Goal: Task Accomplishment & Management: Use online tool/utility

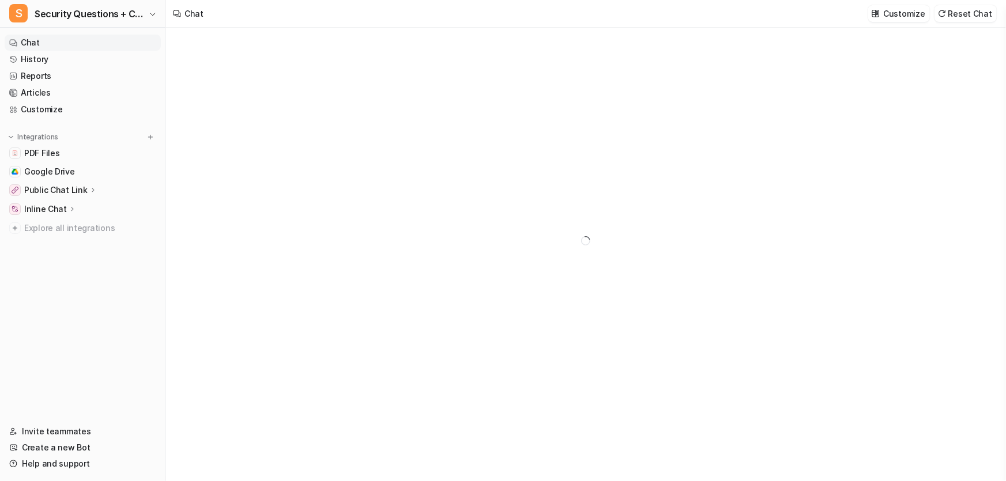
type textarea "**********"
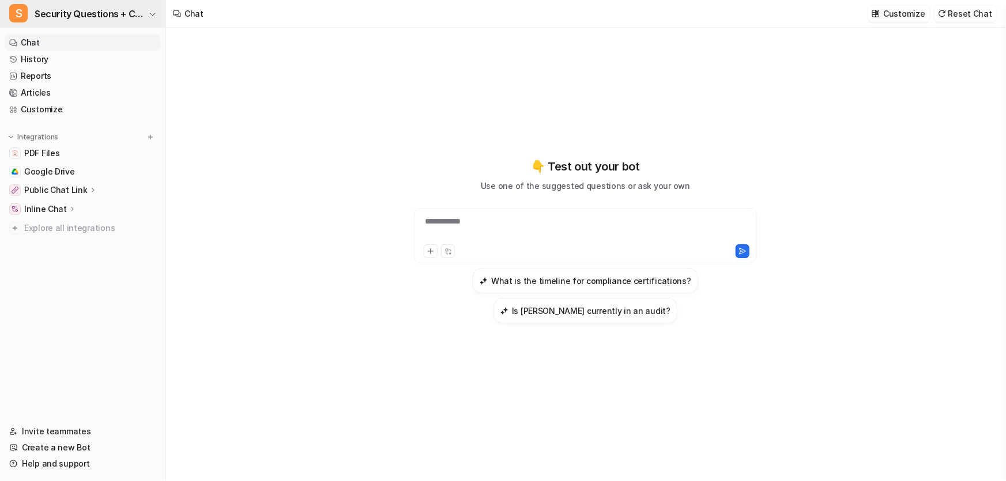
drag, startPoint x: 119, startPoint y: 30, endPoint x: 118, endPoint y: 23, distance: 7.1
click at [119, 30] on nav "Chat History Reports Articles Customize Integrations PDF Files Google Drive Pub…" at bounding box center [82, 222] width 165 height 385
click at [117, 21] on span "Security Questions + CSA for eesel" at bounding box center [90, 14] width 111 height 16
click at [149, 138] on img at bounding box center [150, 137] width 8 height 8
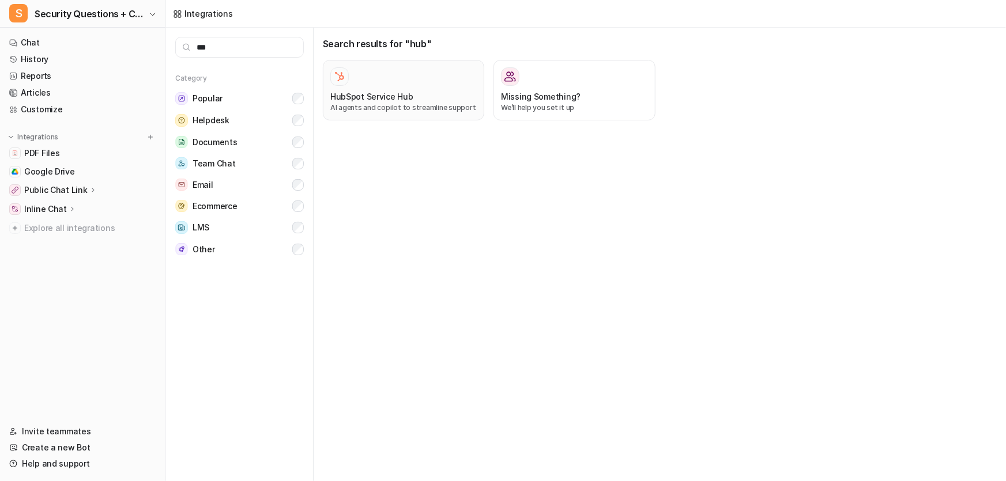
type input "***"
click at [401, 81] on div at bounding box center [403, 76] width 146 height 18
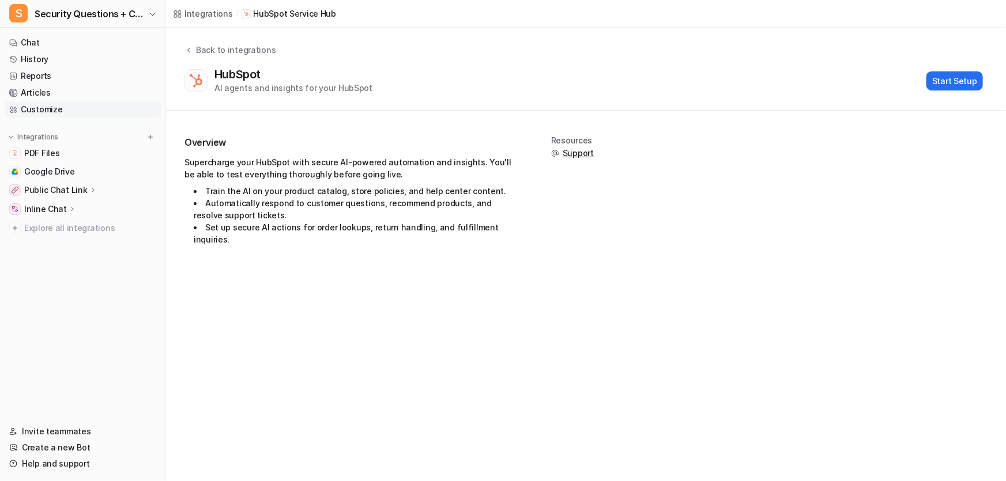
click at [50, 109] on link "Customize" at bounding box center [83, 109] width 156 height 16
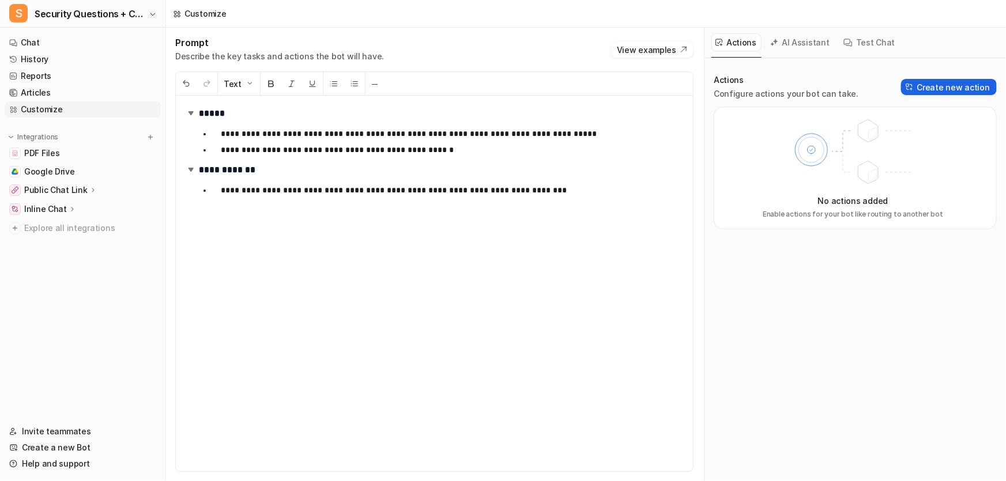
click at [917, 82] on button "Create new action" at bounding box center [949, 87] width 96 height 16
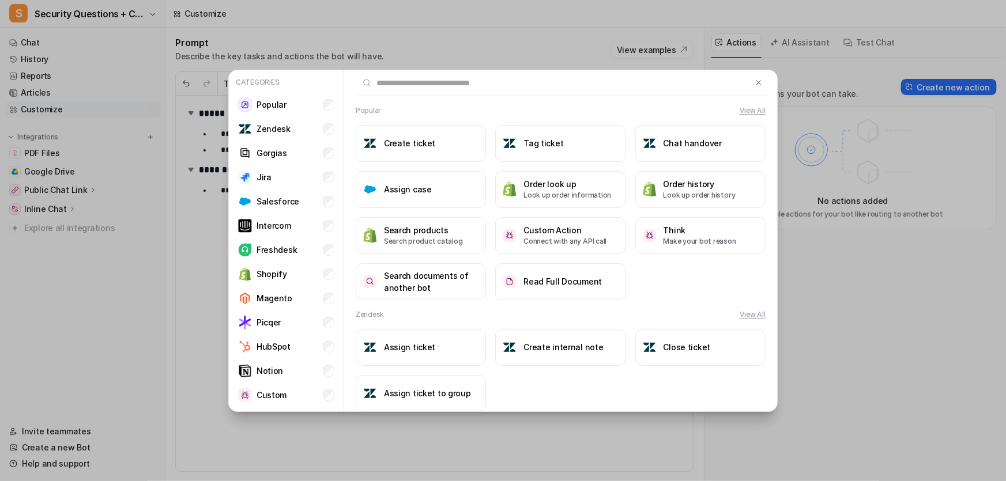
click at [400, 85] on input "text" at bounding box center [554, 82] width 397 height 25
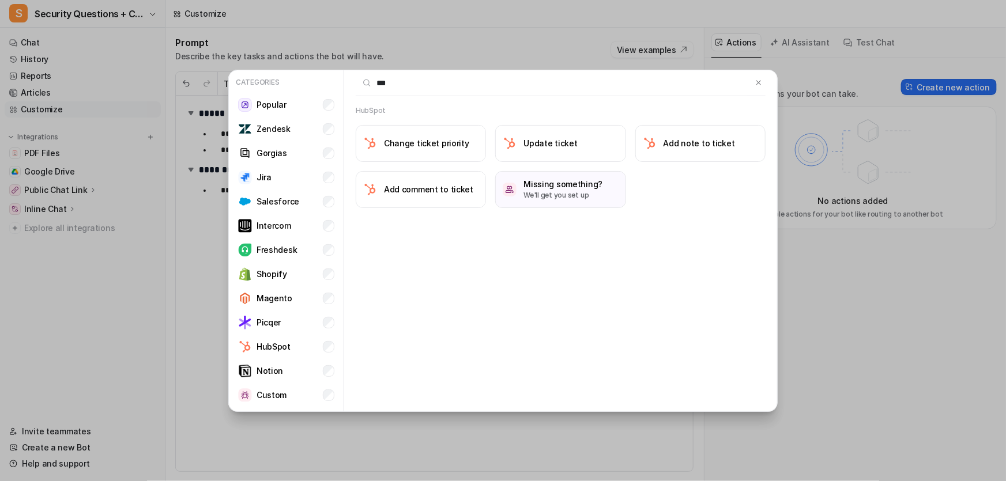
type input "***"
drag, startPoint x: 437, startPoint y: 58, endPoint x: 541, endPoint y: 131, distance: 127.5
click at [541, 131] on div "Categories Popular Zendesk Gorgias Jira Salesforce Intercom Freshdesk Shopify M…" at bounding box center [503, 240] width 568 height 481
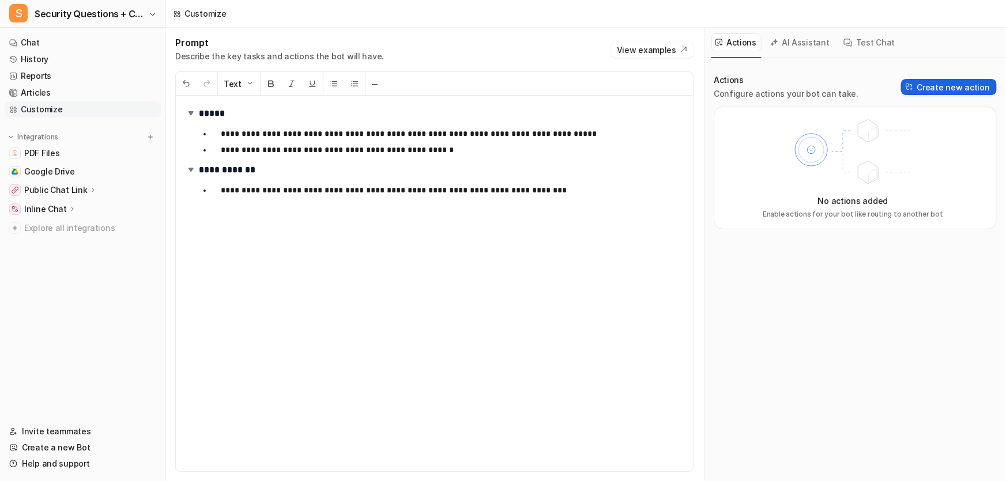
click at [919, 80] on button "Create new action" at bounding box center [949, 87] width 96 height 16
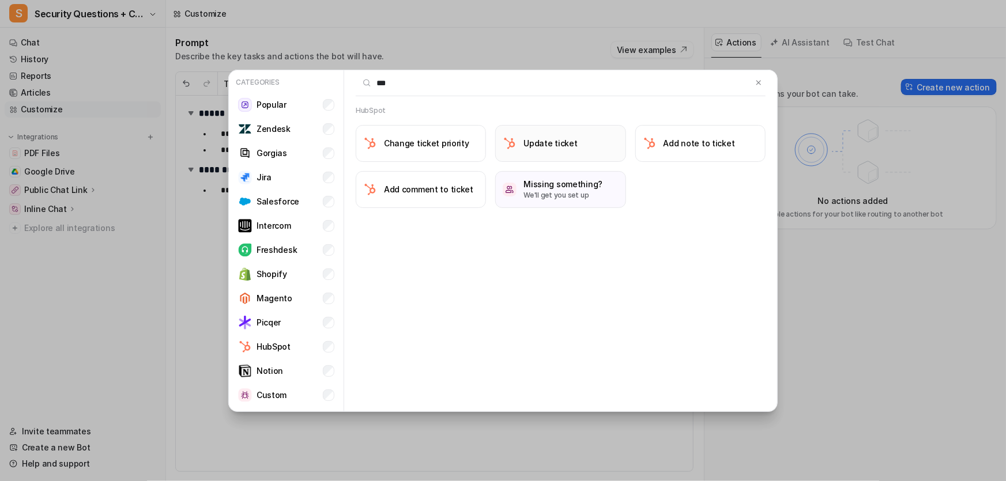
click at [562, 141] on h3 "Update ticket" at bounding box center [550, 143] width 54 height 12
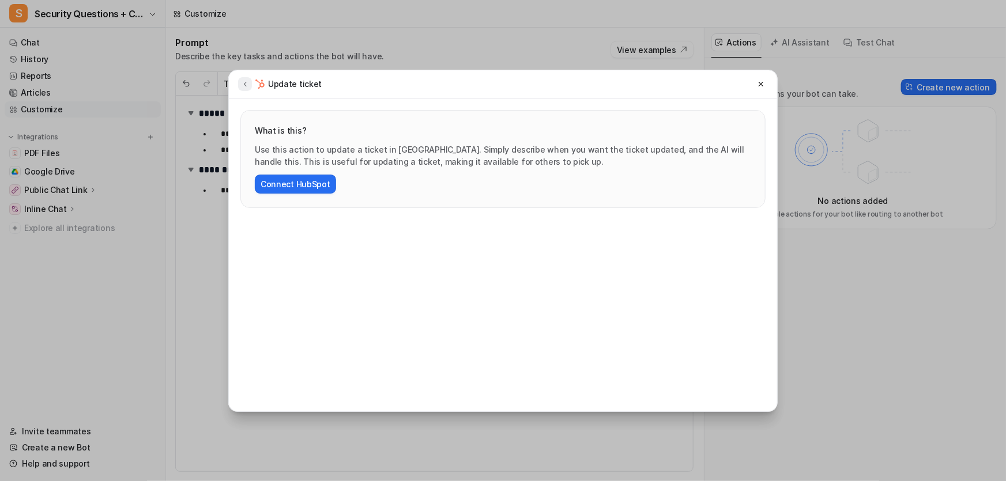
click at [246, 83] on icon at bounding box center [245, 84] width 8 height 9
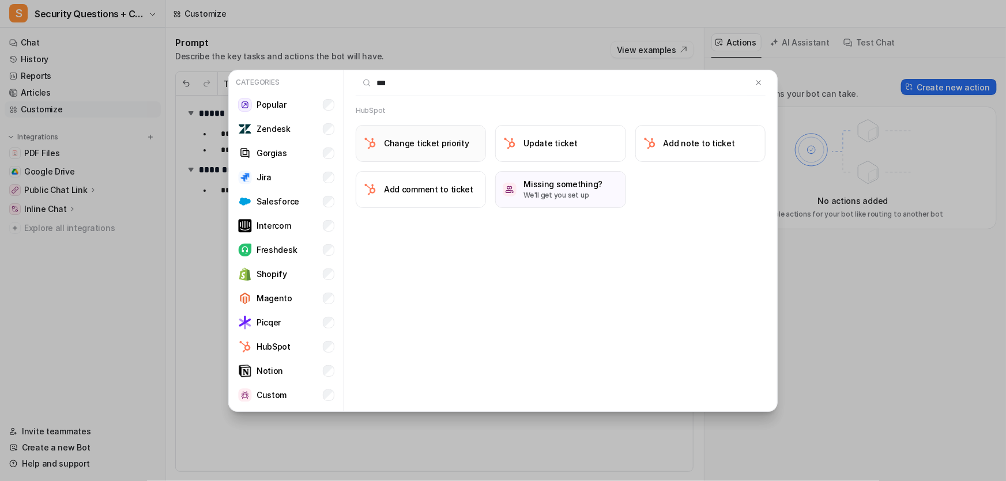
click at [441, 135] on button "Change ticket priority" at bounding box center [421, 143] width 130 height 37
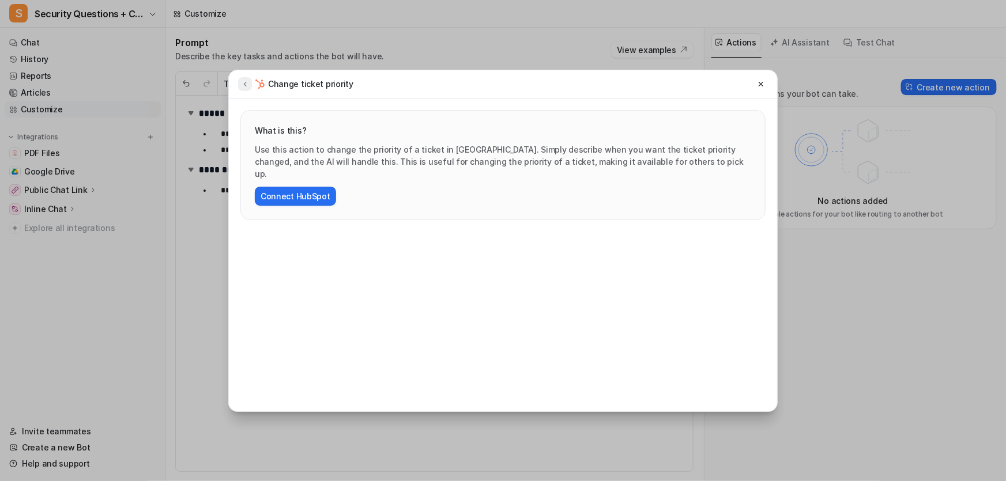
click at [249, 88] on button at bounding box center [245, 84] width 14 height 14
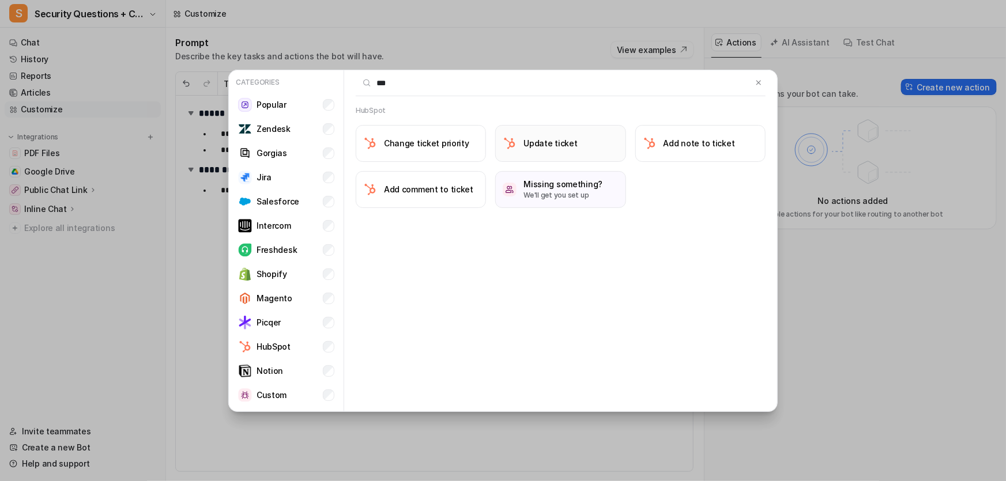
click at [562, 134] on button "Update ticket" at bounding box center [560, 143] width 130 height 37
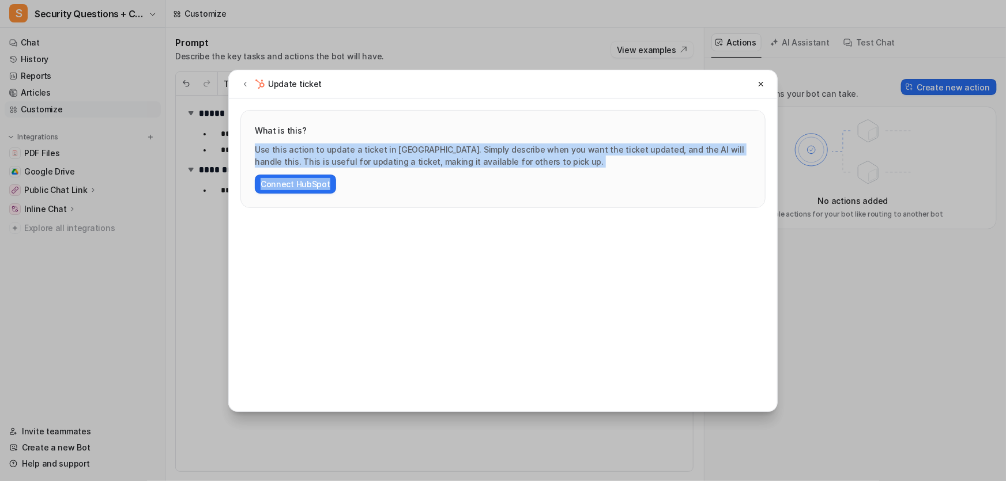
drag, startPoint x: 541, startPoint y: 169, endPoint x: 238, endPoint y: 144, distance: 304.3
click at [238, 144] on div "What is this? Use this action to update a ticket in [GEOGRAPHIC_DATA]. Simply d…" at bounding box center [503, 154] width 548 height 110
click at [468, 187] on div "Use this action to update a ticket in [GEOGRAPHIC_DATA]. Simply describe when y…" at bounding box center [503, 169] width 496 height 50
click at [512, 165] on p "Use this action to update a ticket in [GEOGRAPHIC_DATA]. Simply describe when y…" at bounding box center [503, 156] width 496 height 24
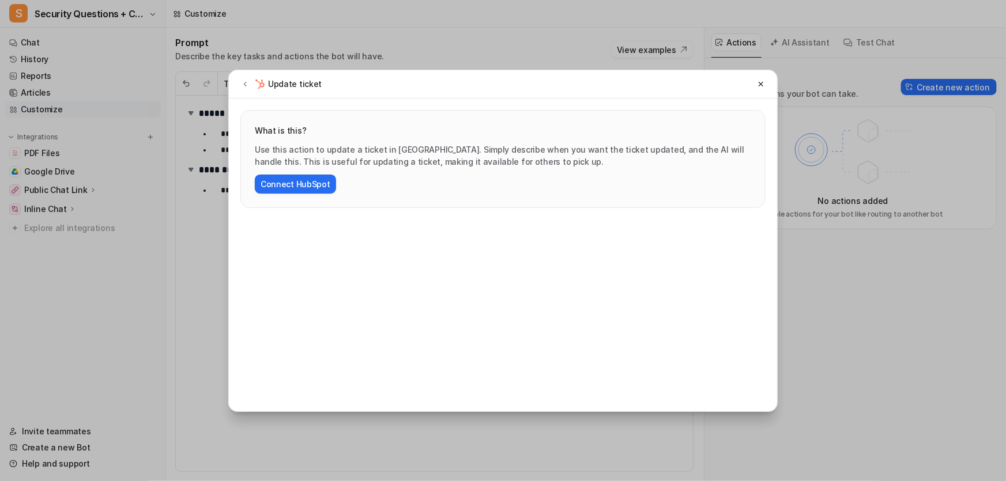
click at [518, 218] on div "What is this? Use this action to update a ticket in [GEOGRAPHIC_DATA]. Simply d…" at bounding box center [503, 255] width 548 height 313
drag, startPoint x: 429, startPoint y: 253, endPoint x: 428, endPoint y: 244, distance: 9.3
click at [429, 253] on div "What is this? Use this action to update a ticket in [GEOGRAPHIC_DATA]. Simply d…" at bounding box center [503, 255] width 548 height 313
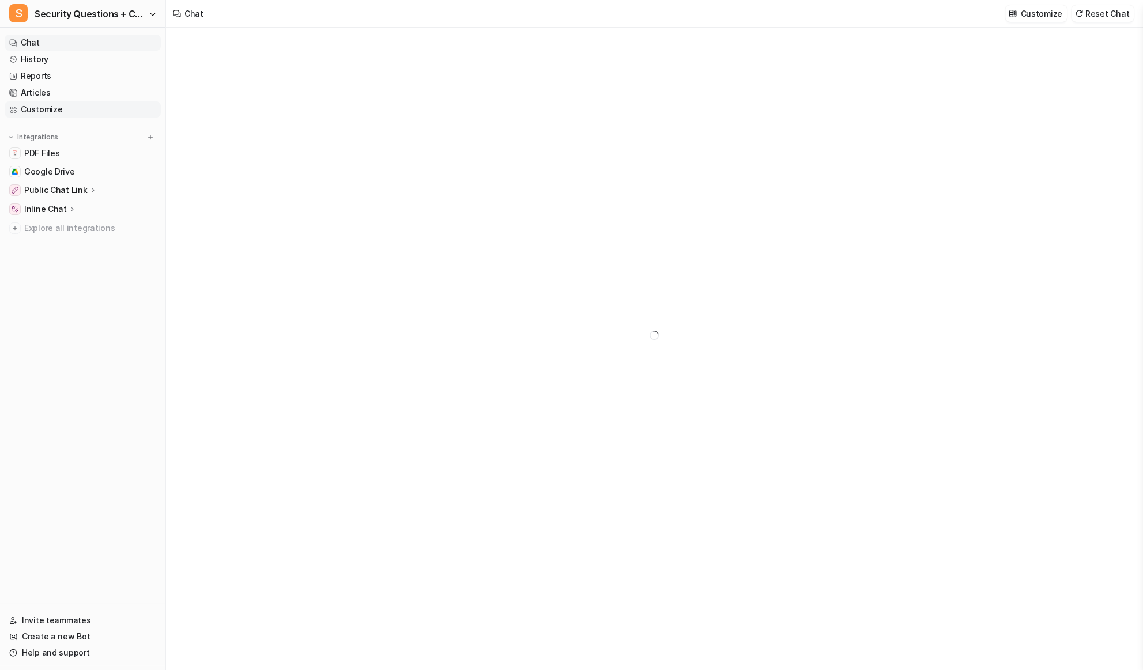
type textarea "**********"
click at [126, 108] on link "Customize" at bounding box center [83, 109] width 156 height 16
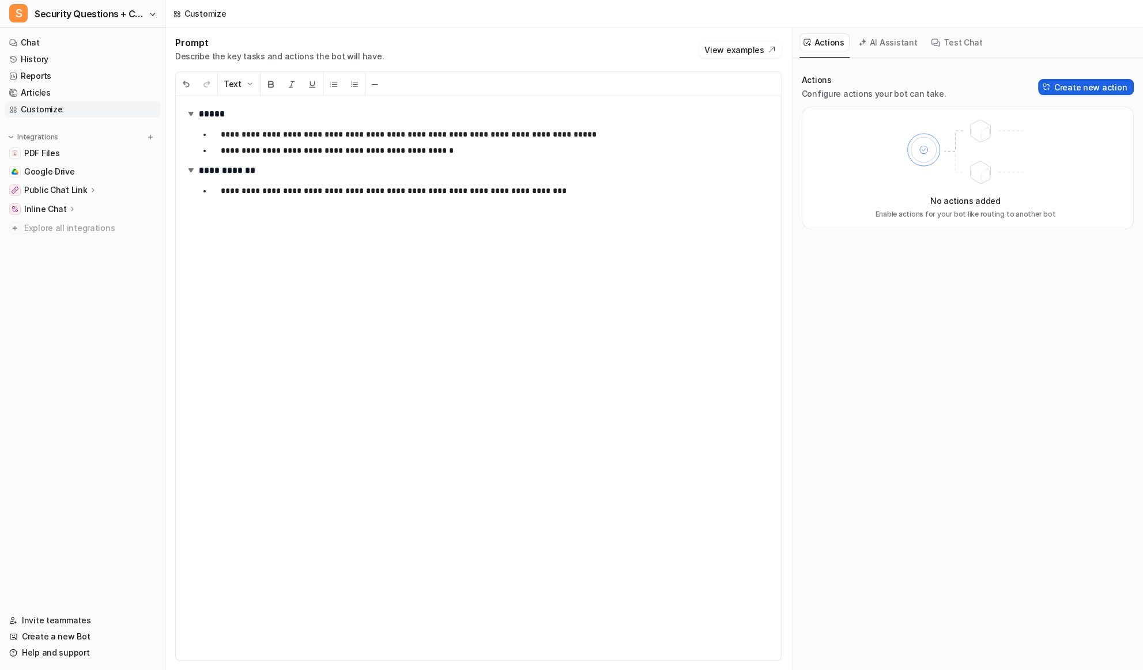
click at [1066, 82] on button "Create new action" at bounding box center [1086, 87] width 96 height 16
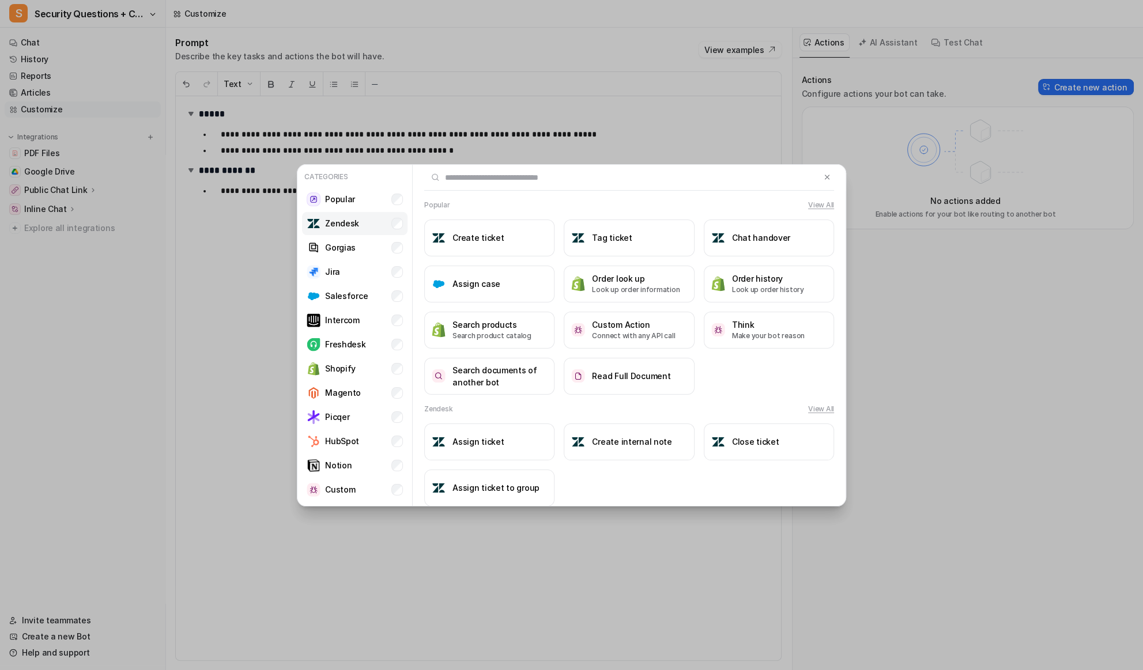
click at [349, 229] on p "Zendesk" at bounding box center [342, 223] width 34 height 12
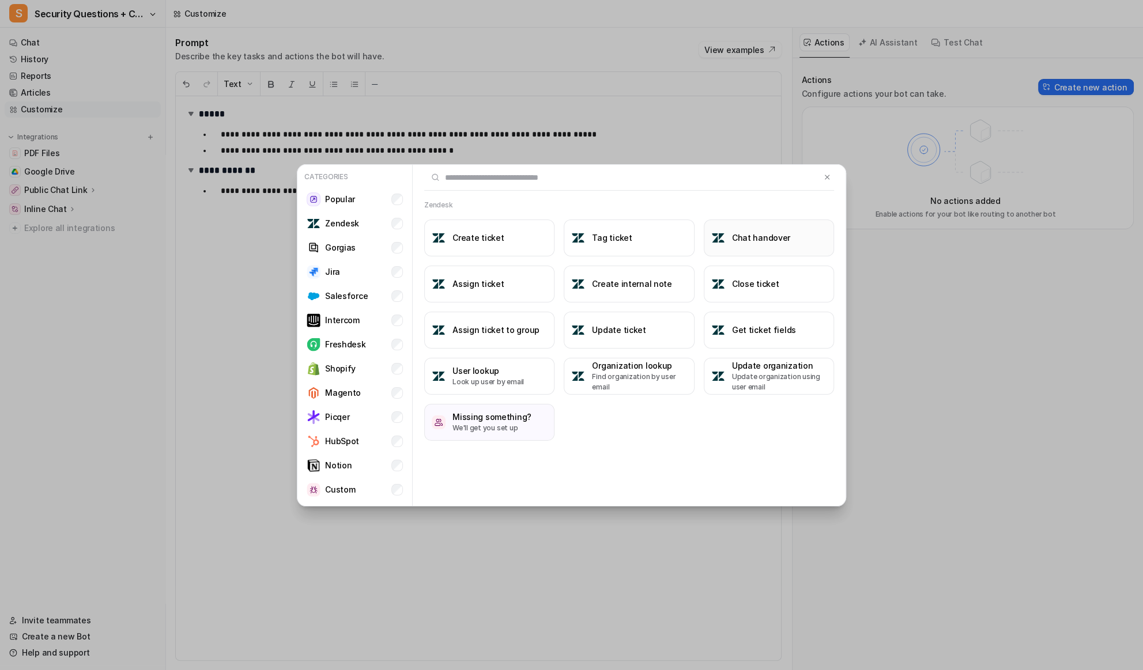
click at [782, 236] on h3 "Chat handover" at bounding box center [761, 238] width 58 height 12
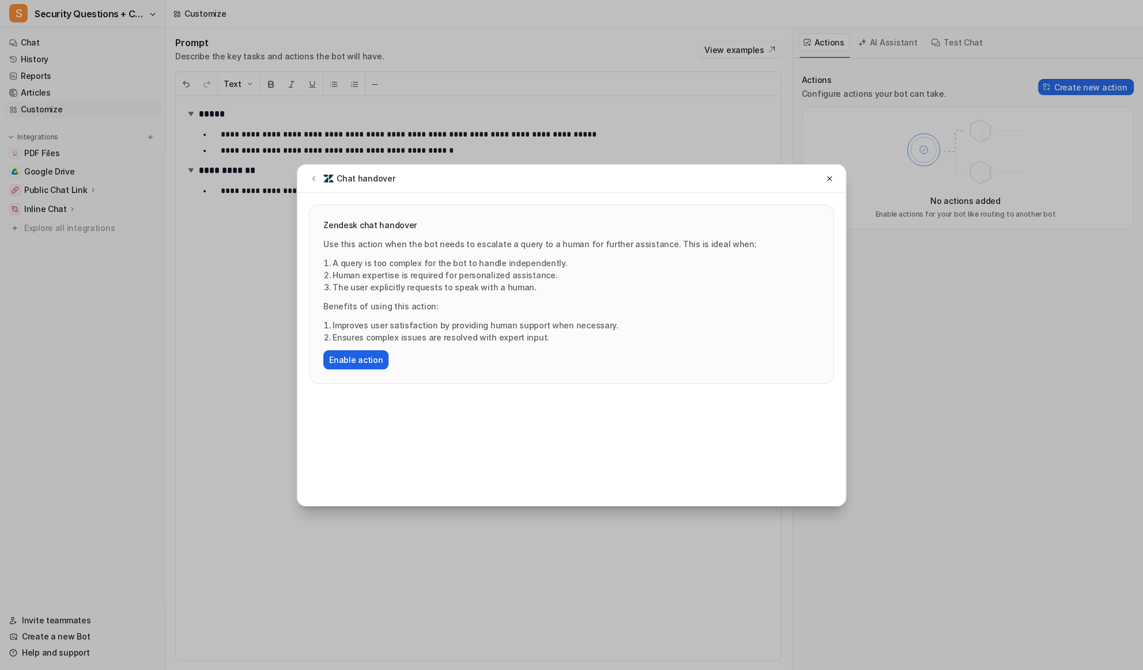
click at [360, 352] on button "Enable action" at bounding box center [355, 359] width 65 height 19
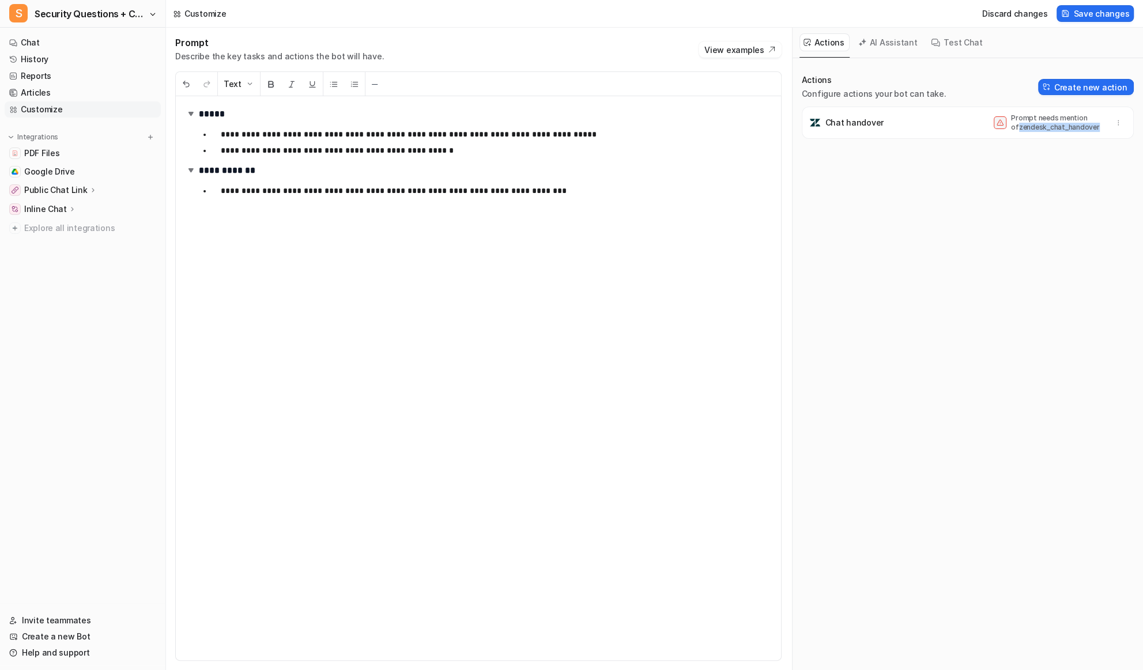
drag, startPoint x: 1087, startPoint y: 123, endPoint x: 1002, endPoint y: 131, distance: 85.6
click at [1002, 131] on div "Prompt needs mention of zendesk_chat_handover" at bounding box center [1049, 123] width 110 height 18
copy p "zendesk_chat_handover"
